Goal: Task Accomplishment & Management: Manage account settings

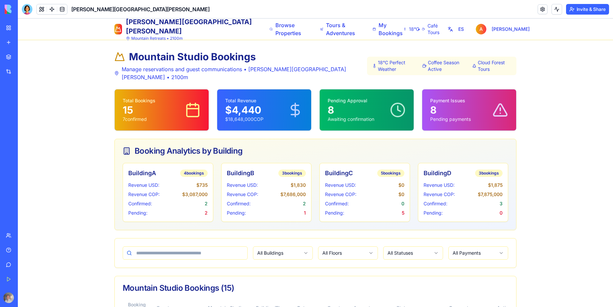
click at [464, 31] on button "ES" at bounding box center [455, 29] width 19 height 12
click at [464, 31] on button "EN" at bounding box center [456, 29] width 19 height 12
click at [464, 31] on button "ES" at bounding box center [455, 29] width 19 height 12
click at [464, 31] on button "EN" at bounding box center [456, 29] width 19 height 12
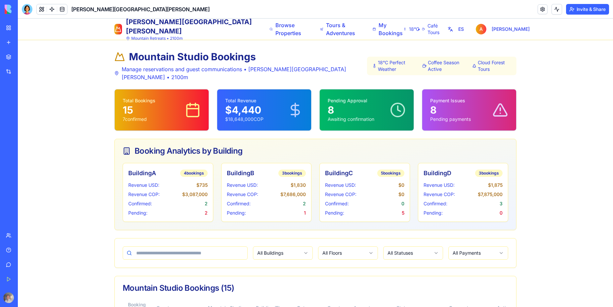
click at [387, 63] on span "18°C Perfect Weather" at bounding box center [397, 65] width 39 height 13
click at [25, 9] on div at bounding box center [27, 9] width 11 height 11
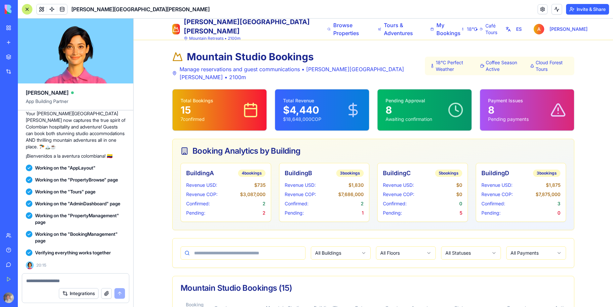
scroll to position [4575, 0]
click at [49, 281] on textarea at bounding box center [75, 280] width 99 height 7
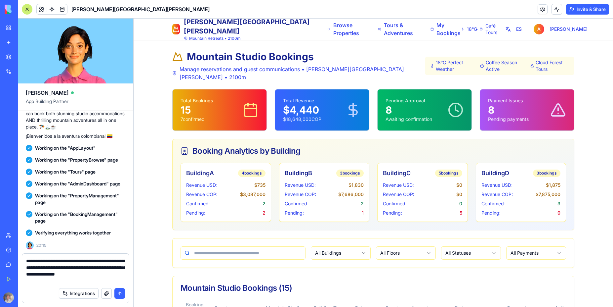
type textarea "**********"
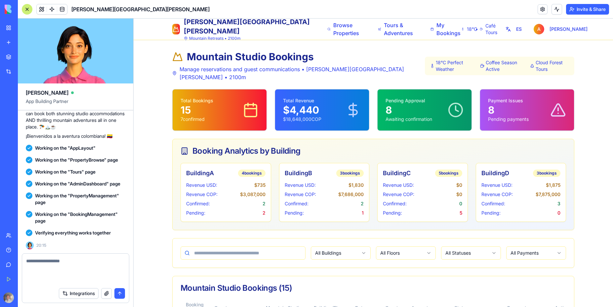
scroll to position [4620, 0]
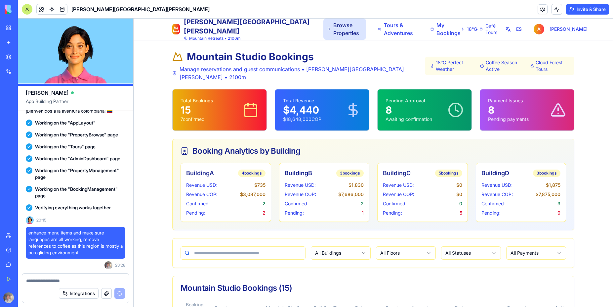
click at [333, 30] on span "Browse Properties" at bounding box center [347, 29] width 29 height 16
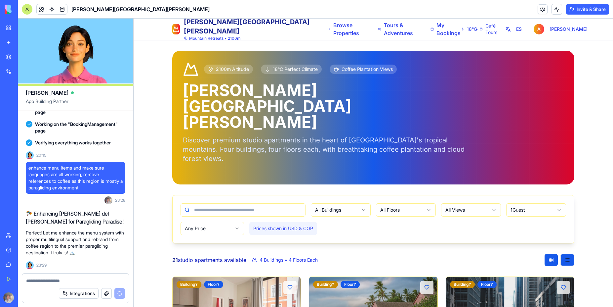
scroll to position [4776, 0]
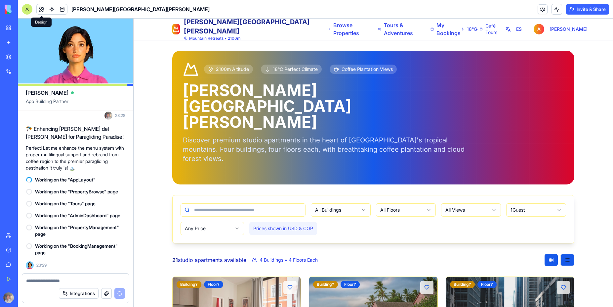
click at [42, 9] on button at bounding box center [42, 9] width 10 height 10
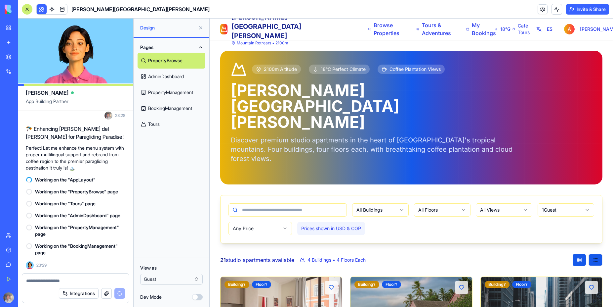
click at [175, 76] on link "AdminDashboard" at bounding box center [172, 76] width 68 height 16
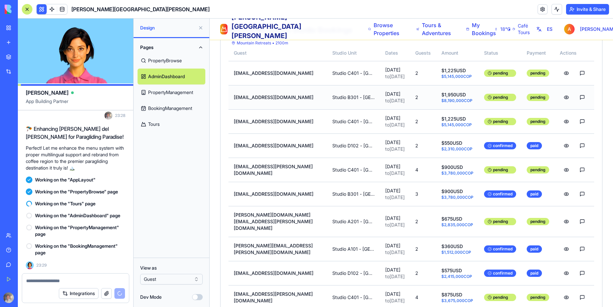
scroll to position [294, 0]
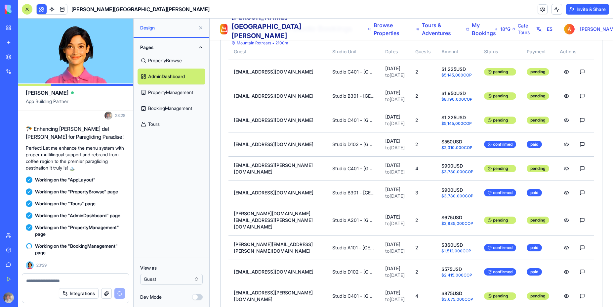
click at [172, 97] on link "PropertyManagement" at bounding box center [172, 92] width 68 height 16
click at [172, 94] on link "PropertyManagement" at bounding box center [172, 92] width 68 height 16
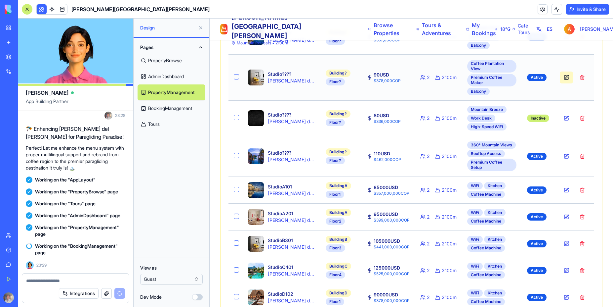
click at [562, 71] on button at bounding box center [566, 77] width 13 height 12
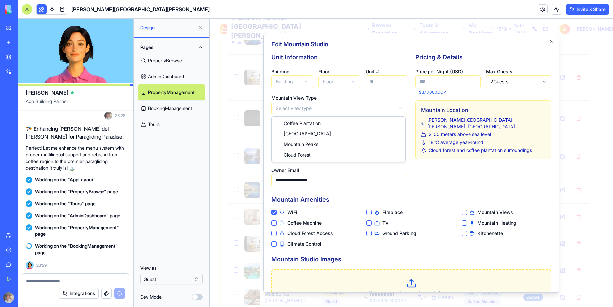
click at [326, 107] on body "Villa Serena del Valle Mountain Retreats • 2100m Browse Properties Tours & Adve…" at bounding box center [409, 212] width 398 height 974
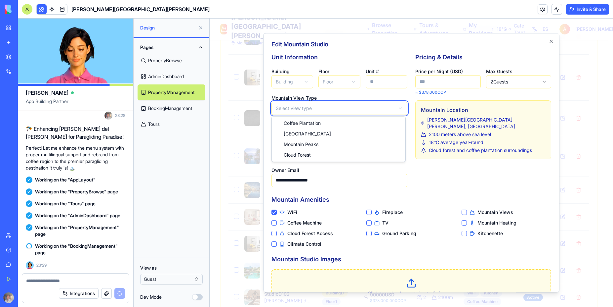
click at [185, 174] on div "Pages PropertyBrowse AdminDashboard PropertyManagement BookingManagement Tours" at bounding box center [172, 147] width 76 height 219
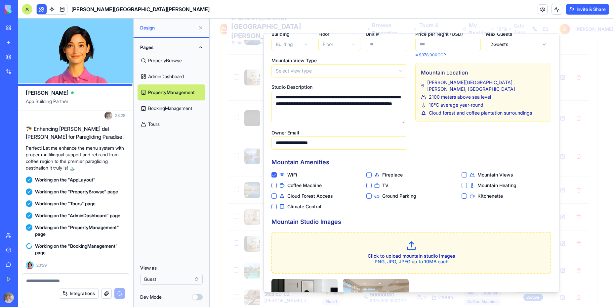
scroll to position [60, 0]
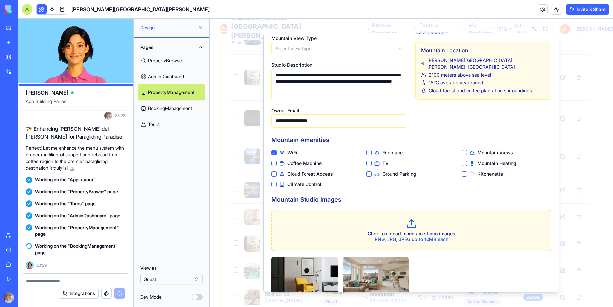
click at [190, 199] on div "Pages PropertyBrowse AdminDashboard PropertyManagement BookingManagement Tours" at bounding box center [172, 147] width 76 height 219
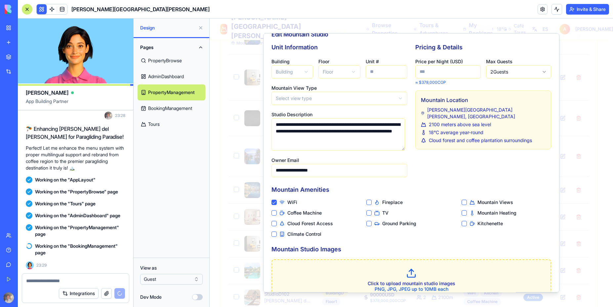
scroll to position [0, 0]
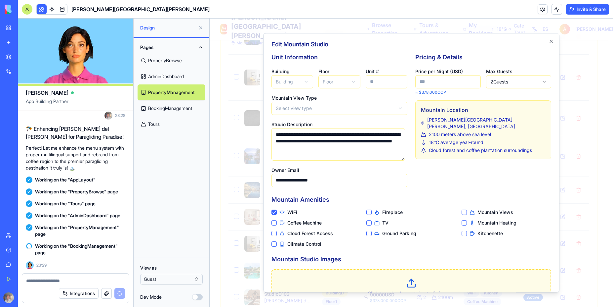
click at [349, 144] on textarea "**********" at bounding box center [338, 144] width 134 height 32
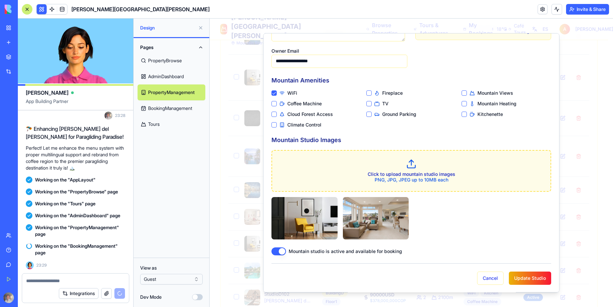
scroll to position [119, 0]
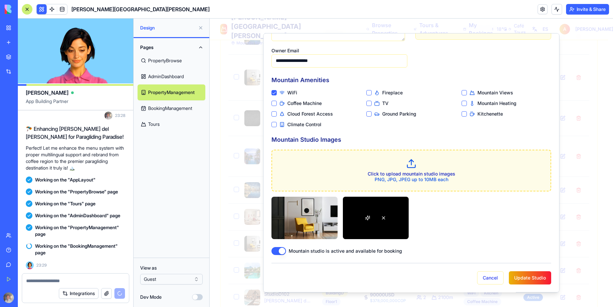
click at [369, 223] on div at bounding box center [376, 217] width 66 height 42
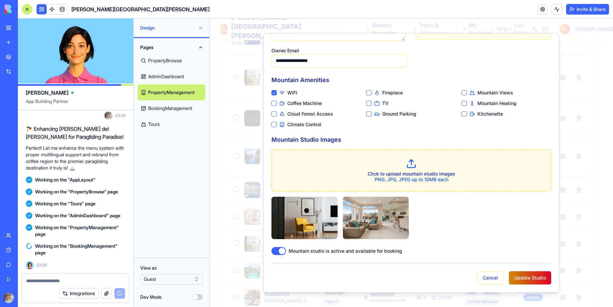
click at [527, 280] on button "Update Studio" at bounding box center [530, 277] width 42 height 13
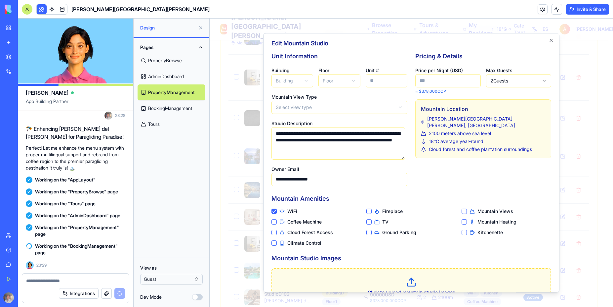
scroll to position [0, 0]
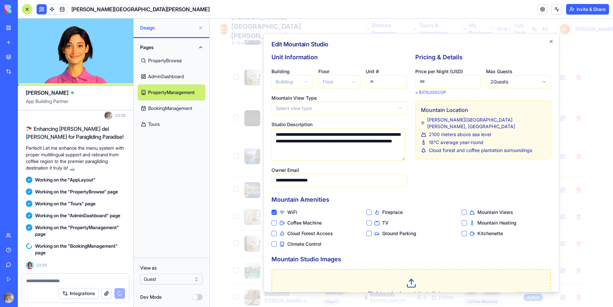
click at [446, 92] on p "≈ $ 378,000 COP" at bounding box center [447, 92] width 65 height 5
click at [444, 83] on input "**" at bounding box center [447, 81] width 65 height 13
drag, startPoint x: 436, startPoint y: 84, endPoint x: 410, endPoint y: 84, distance: 26.1
click at [410, 84] on div "**********" at bounding box center [411, 120] width 280 height 134
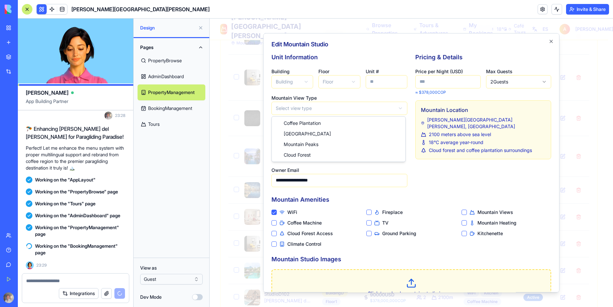
click at [339, 109] on body "Villa Serena del Valle Mountain Retreats • 2100m Browse Properties Tours & Adve…" at bounding box center [409, 212] width 398 height 974
select select "**********"
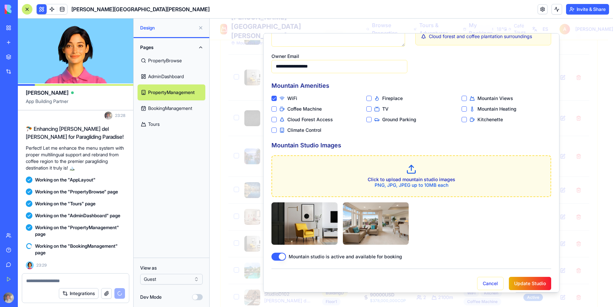
scroll to position [119, 0]
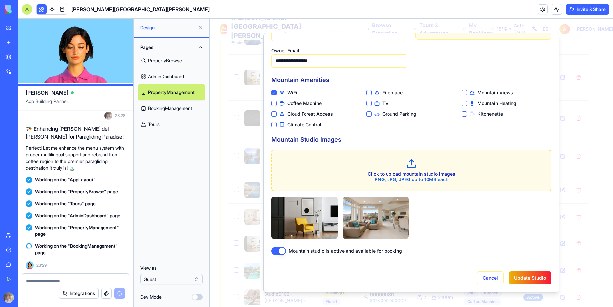
click at [274, 103] on button "Coffee Machine" at bounding box center [273, 103] width 5 height 5
click at [274, 125] on button "Climate Control" at bounding box center [273, 124] width 5 height 5
click at [367, 104] on button "TV" at bounding box center [368, 103] width 5 height 5
click at [367, 113] on button "Ground Parking" at bounding box center [368, 113] width 5 height 5
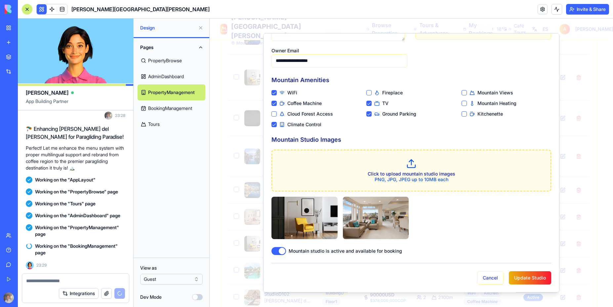
click at [463, 93] on button "Mountain Views" at bounding box center [464, 92] width 5 height 5
click at [462, 112] on button "Kitchenette" at bounding box center [464, 113] width 5 height 5
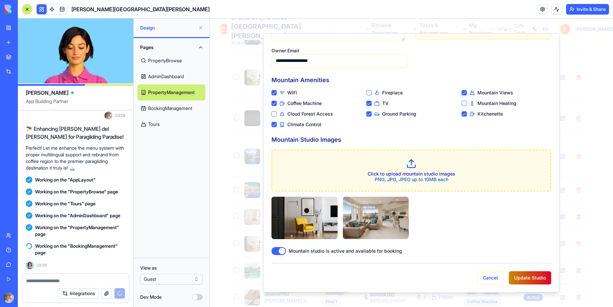
click at [517, 281] on button "Update Studio" at bounding box center [530, 277] width 42 height 13
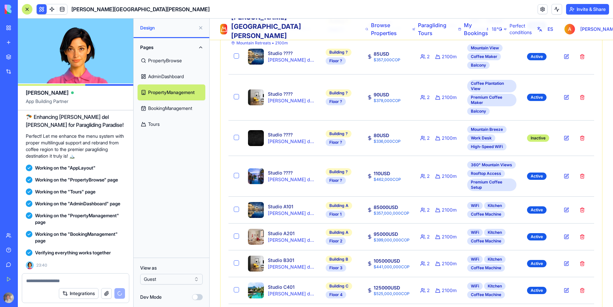
scroll to position [5158, 0]
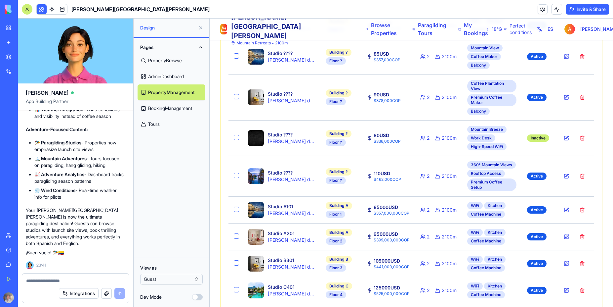
click at [162, 60] on link "PropertyBrowse" at bounding box center [172, 61] width 68 height 16
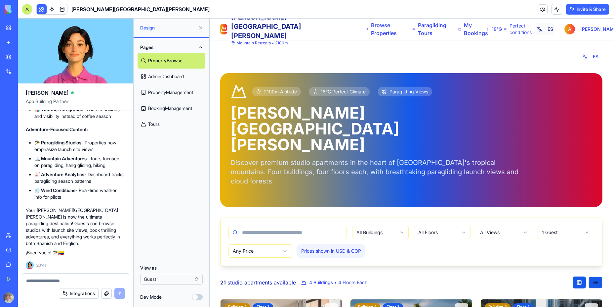
click at [553, 32] on button "ES" at bounding box center [545, 29] width 18 height 12
click at [553, 32] on button "EN" at bounding box center [547, 29] width 18 height 12
click at [553, 32] on button "ES" at bounding box center [545, 29] width 18 height 12
click at [553, 32] on button "EN" at bounding box center [547, 29] width 18 height 12
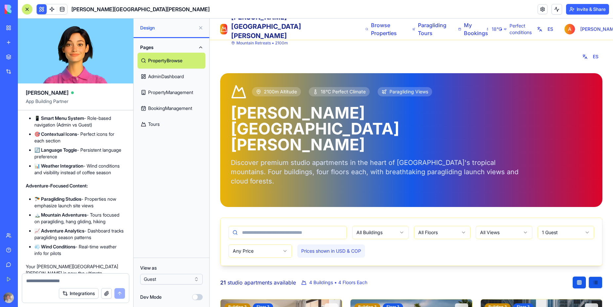
scroll to position [4999, 0]
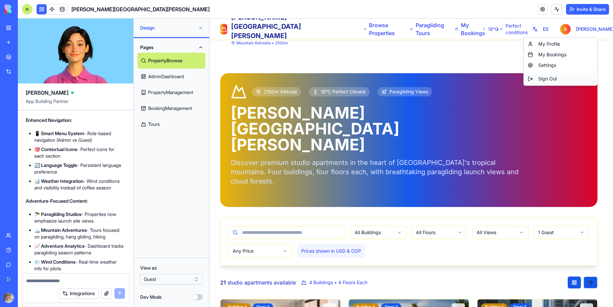
click at [551, 79] on div "Sign Out" at bounding box center [560, 78] width 71 height 11
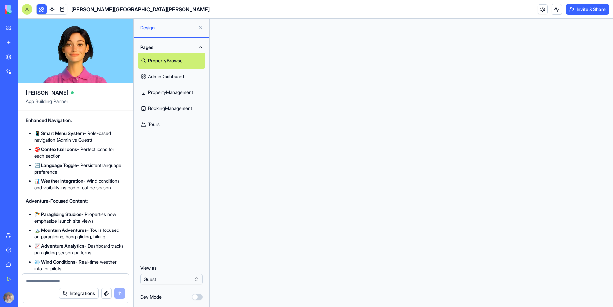
scroll to position [0, 0]
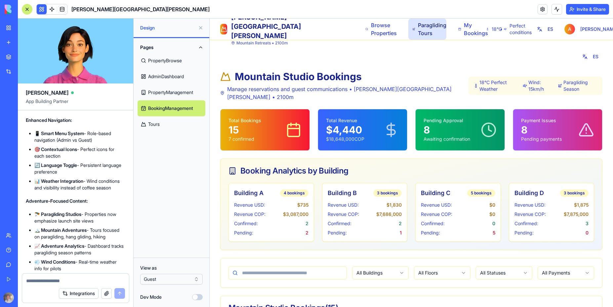
click at [418, 29] on span "Paragliding Tours" at bounding box center [430, 29] width 24 height 16
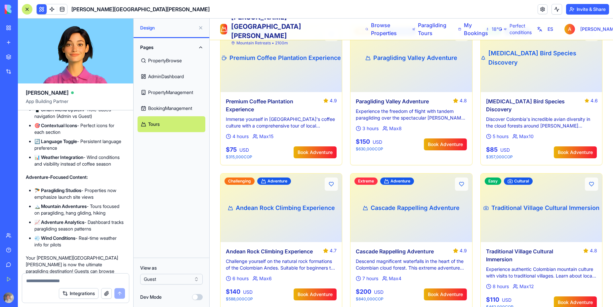
scroll to position [5029, 0]
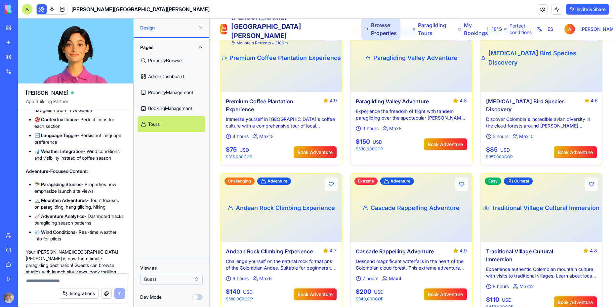
click at [371, 35] on span "Browse Properties" at bounding box center [383, 29] width 25 height 16
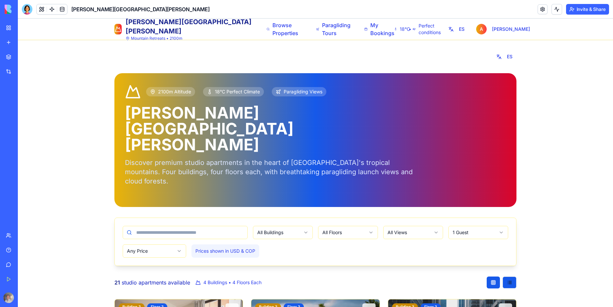
click at [24, 28] on div "My Workspace" at bounding box center [20, 27] width 9 height 7
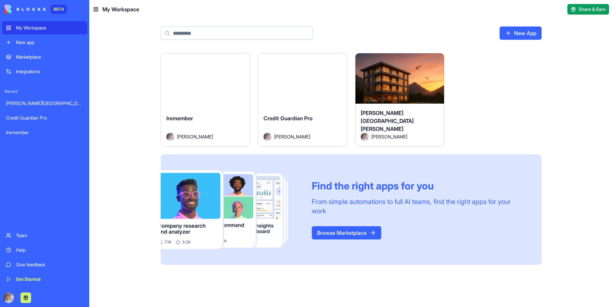
click at [301, 84] on button "Launch" at bounding box center [303, 80] width 50 height 13
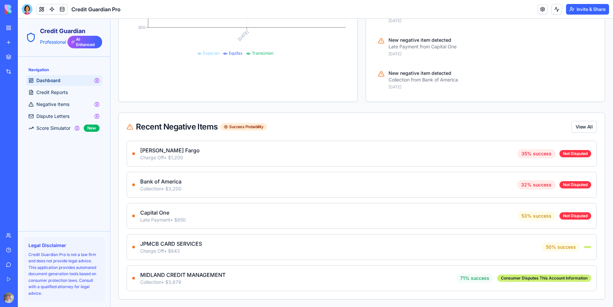
scroll to position [523, 0]
click at [565, 154] on div "Not Disputed" at bounding box center [575, 152] width 32 height 7
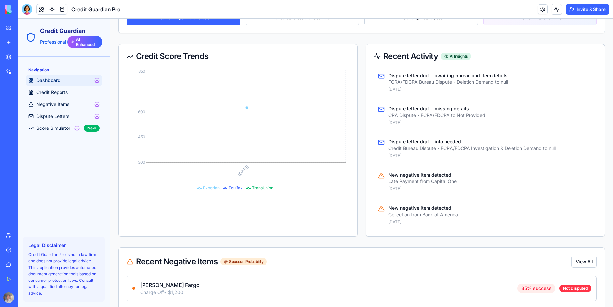
scroll to position [354, 0]
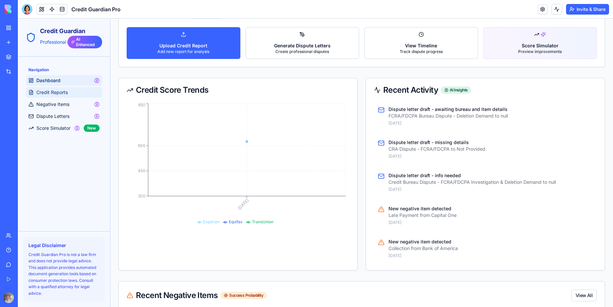
click at [55, 95] on span "Credit Reports" at bounding box center [51, 92] width 31 height 7
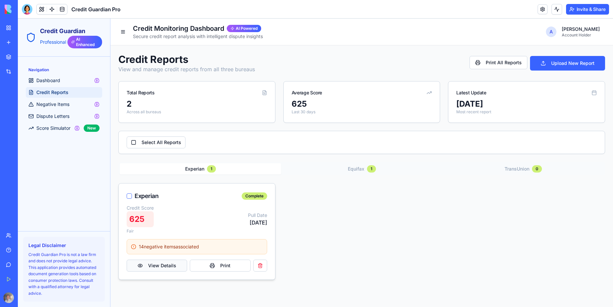
click at [170, 266] on button "View Details" at bounding box center [157, 265] width 61 height 12
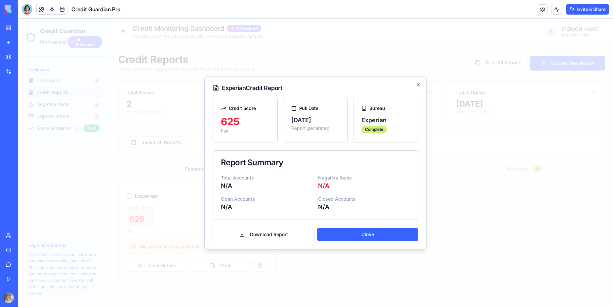
click at [417, 81] on div "Experian Credit Report Credit Score 625 Fair Pull Date [DATE] Report generated …" at bounding box center [315, 162] width 222 height 173
click at [417, 85] on icon "button" at bounding box center [418, 84] width 5 height 5
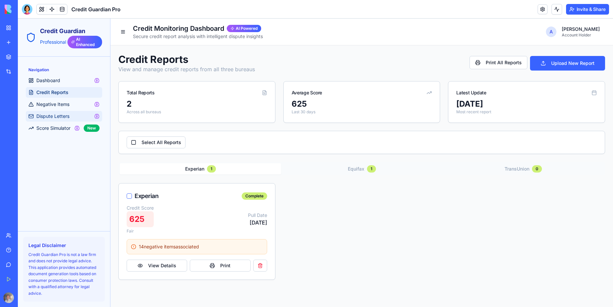
click at [69, 116] on span "Dispute Letters" at bounding box center [52, 116] width 33 height 7
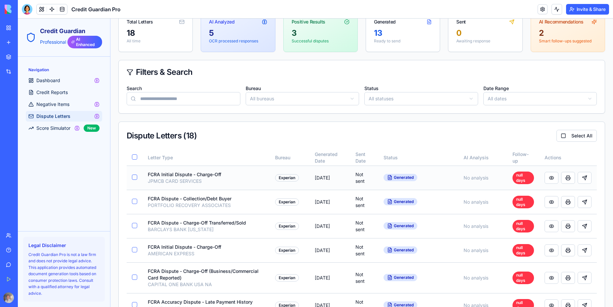
scroll to position [79, 0]
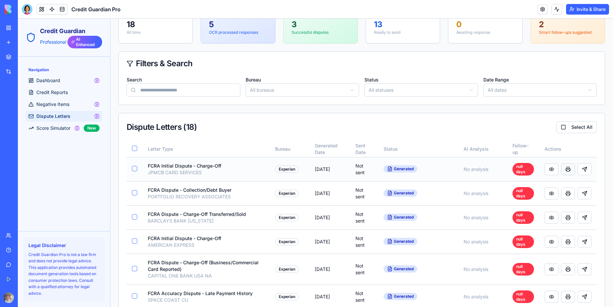
click at [564, 168] on button at bounding box center [568, 169] width 14 height 12
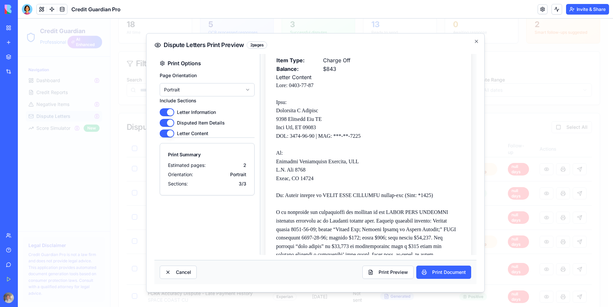
scroll to position [159, 0]
